Goal: Complete application form

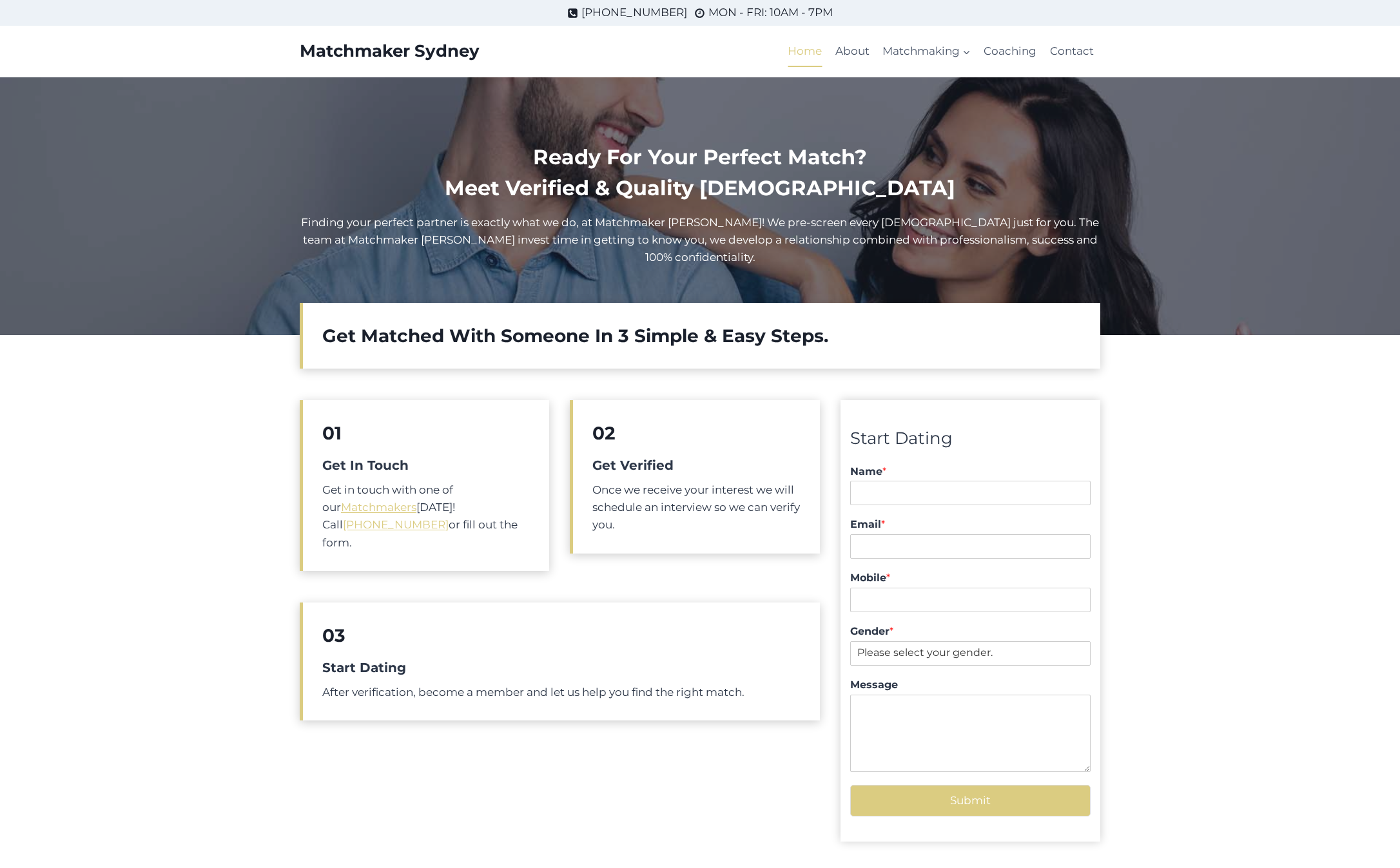
click at [813, 51] on link "Home" at bounding box center [805, 51] width 47 height 31
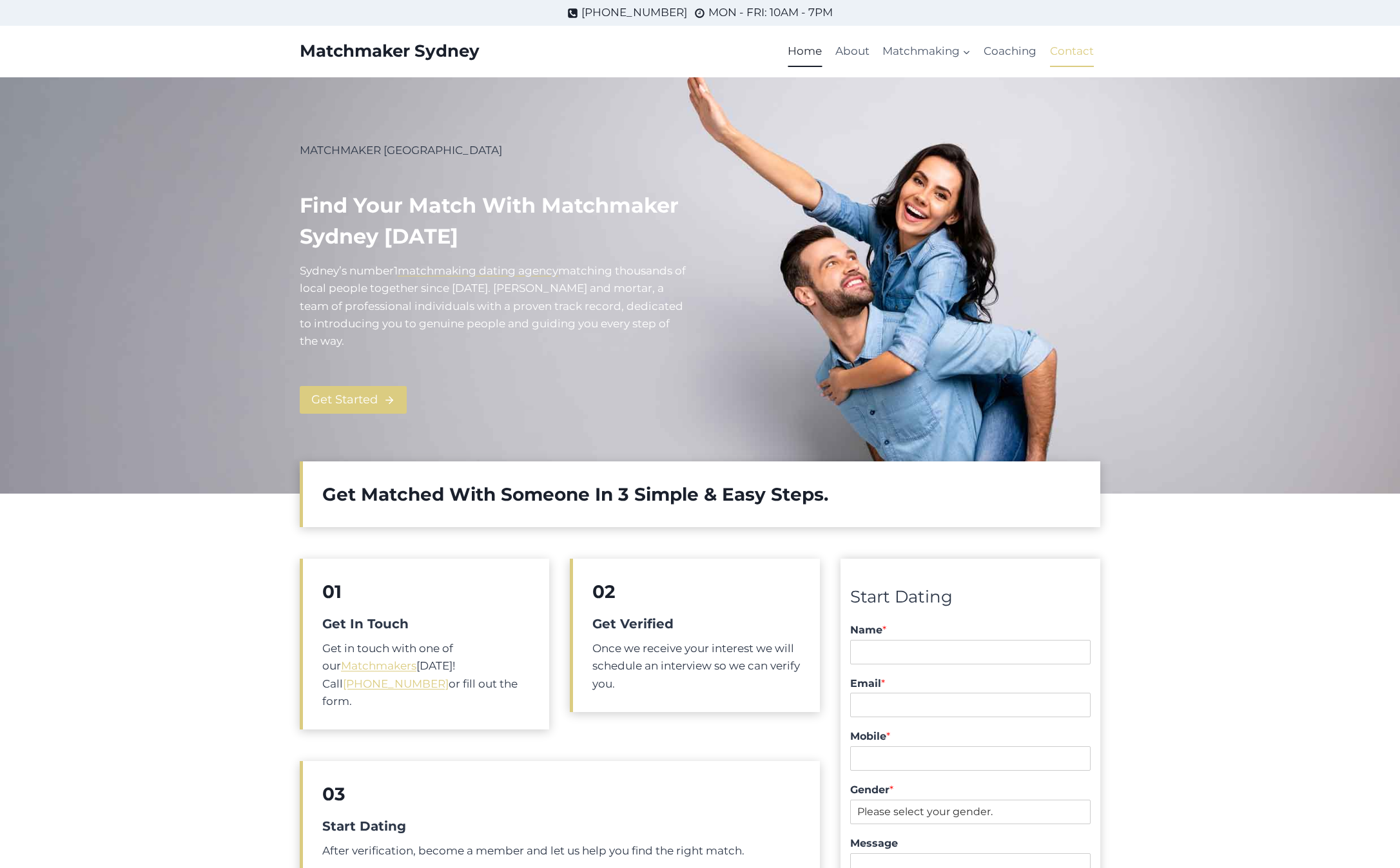
click at [1075, 50] on link "Contact" at bounding box center [1072, 51] width 57 height 31
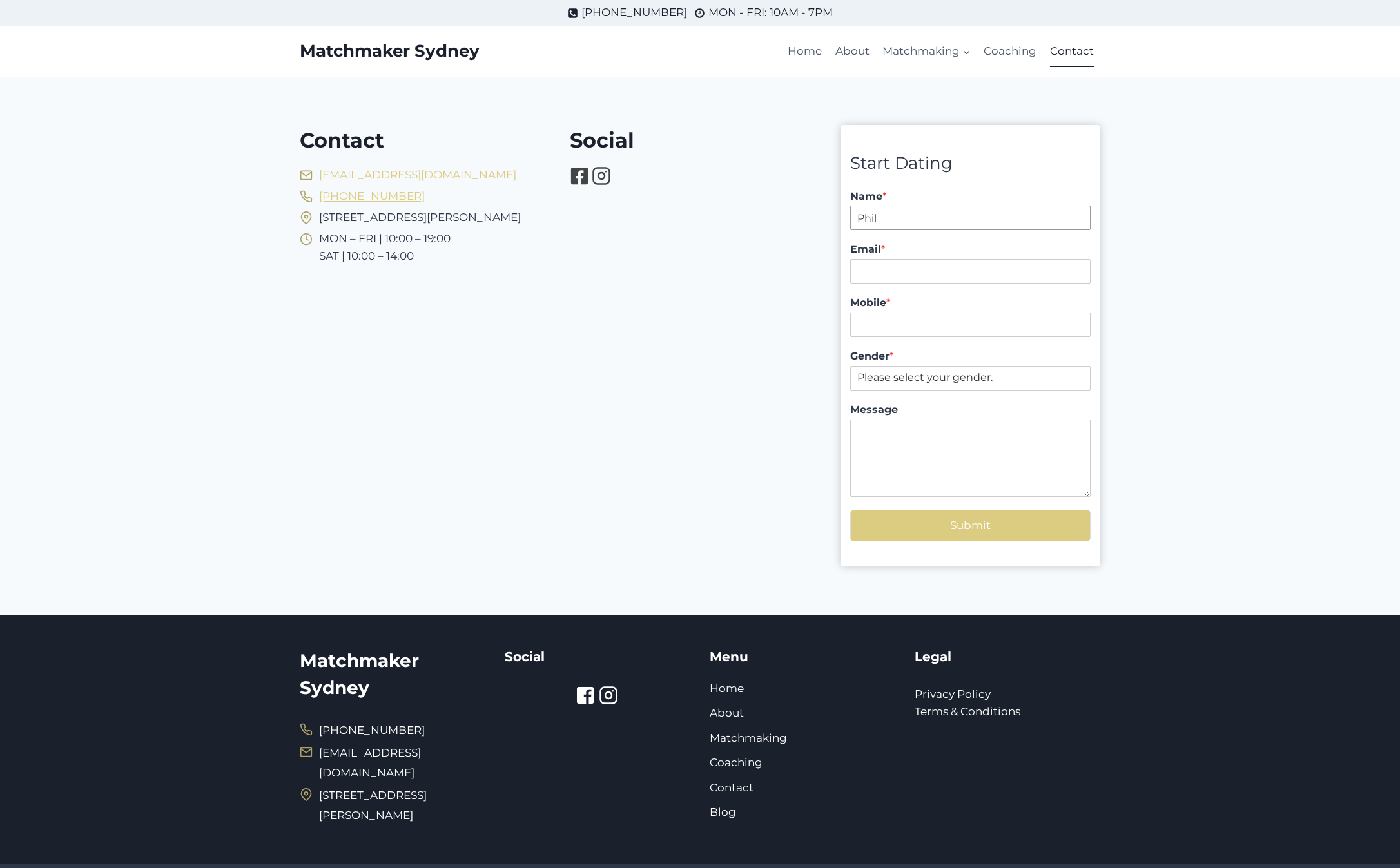
type input "Phil"
select select "[DEMOGRAPHIC_DATA]"
click at [929, 272] on input "Email *" at bounding box center [971, 271] width 241 height 24
